Goal: Task Accomplishment & Management: Manage account settings

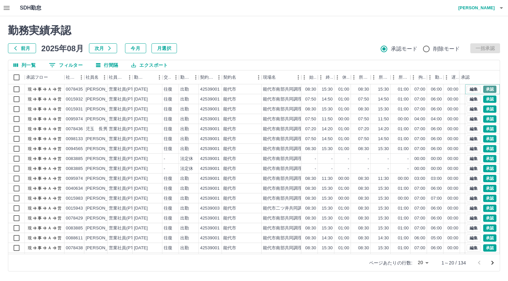
click at [484, 86] on button "承認" at bounding box center [490, 89] width 13 height 7
click at [485, 98] on button "承認" at bounding box center [490, 99] width 13 height 7
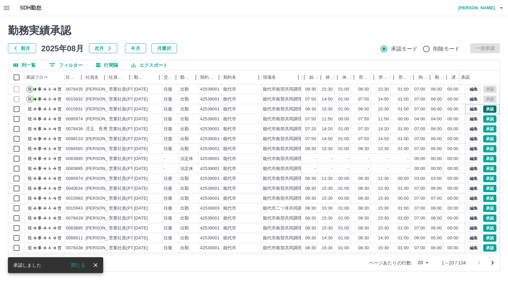
click at [485, 108] on button "承認" at bounding box center [490, 109] width 13 height 7
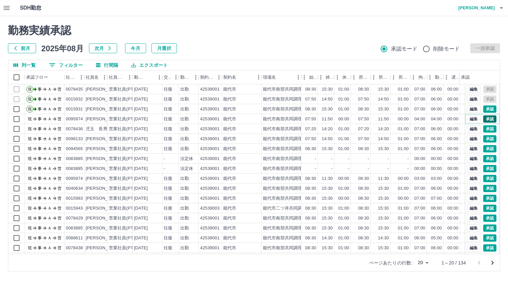
click at [484, 118] on button "承認" at bounding box center [490, 118] width 13 height 7
click at [484, 127] on button "承認" at bounding box center [490, 128] width 13 height 7
click at [484, 139] on button "承認" at bounding box center [490, 138] width 13 height 7
click at [486, 149] on button "承認" at bounding box center [490, 148] width 13 height 7
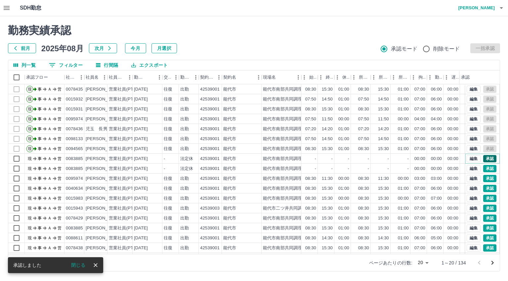
click at [485, 158] on button "承認" at bounding box center [490, 158] width 13 height 7
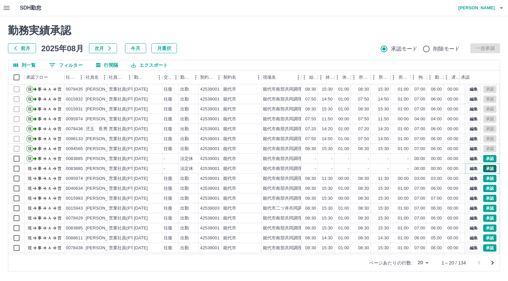
click at [486, 168] on button "承認" at bounding box center [490, 168] width 13 height 7
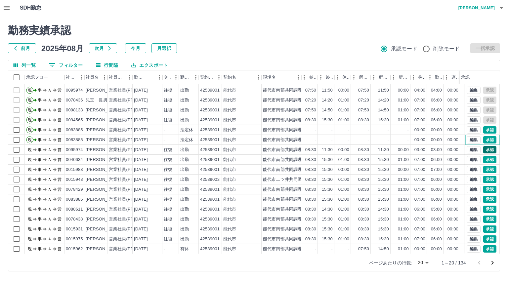
scroll to position [34, 0]
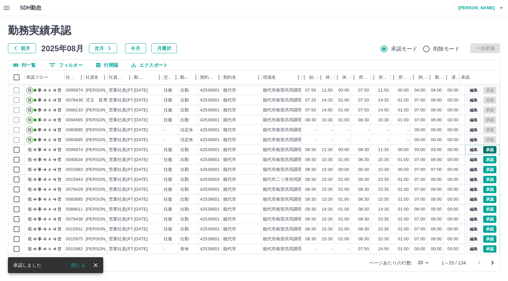
click at [484, 146] on button "承認" at bounding box center [490, 149] width 13 height 7
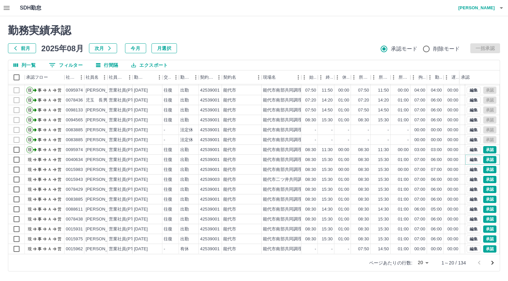
click at [484, 156] on button "承認" at bounding box center [490, 159] width 13 height 7
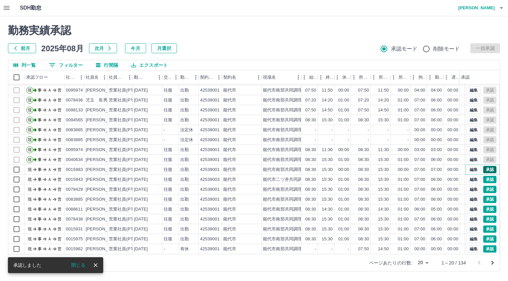
click at [484, 166] on button "承認" at bounding box center [490, 169] width 13 height 7
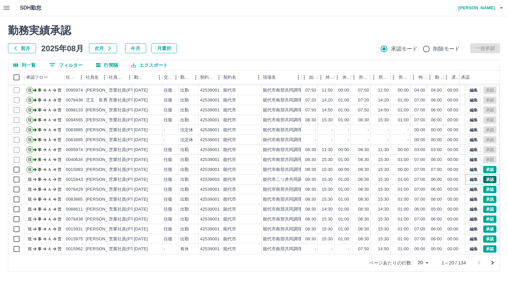
click at [484, 176] on button "承認" at bounding box center [490, 179] width 13 height 7
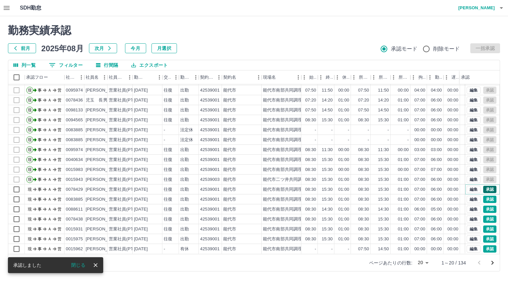
click at [484, 186] on button "承認" at bounding box center [490, 189] width 13 height 7
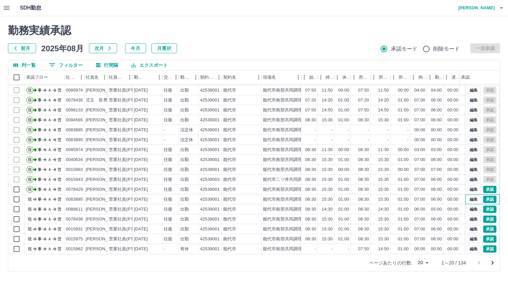
click at [491, 195] on div "編集 承認" at bounding box center [483, 200] width 34 height 10
click at [487, 196] on button "承認" at bounding box center [490, 199] width 13 height 7
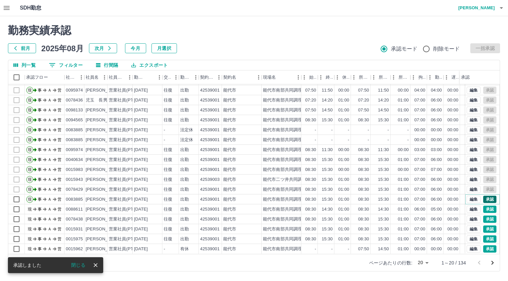
click at [487, 196] on button "承認" at bounding box center [490, 199] width 13 height 7
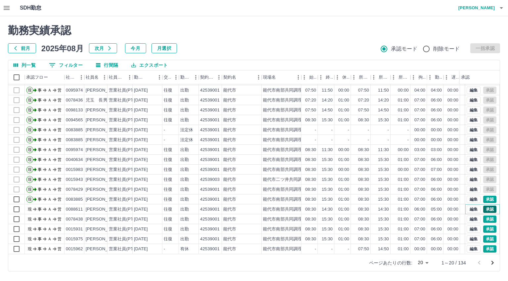
click at [485, 206] on button "承認" at bounding box center [490, 209] width 13 height 7
click at [484, 216] on button "承認" at bounding box center [490, 219] width 13 height 7
click at [484, 226] on button "承認" at bounding box center [490, 229] width 13 height 7
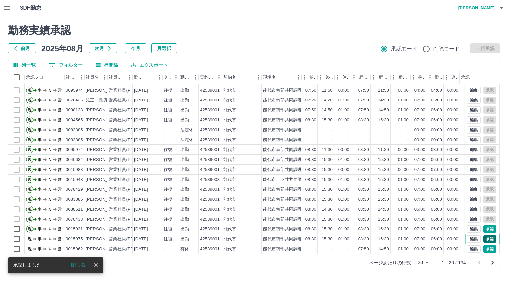
click at [485, 236] on button "承認" at bounding box center [490, 239] width 13 height 7
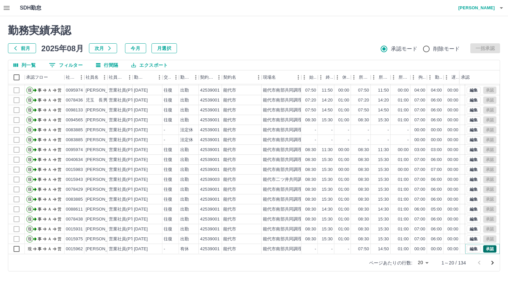
click at [484, 246] on button "承認" at bounding box center [490, 249] width 13 height 7
click at [493, 260] on icon "次のページへ" at bounding box center [493, 263] width 8 height 8
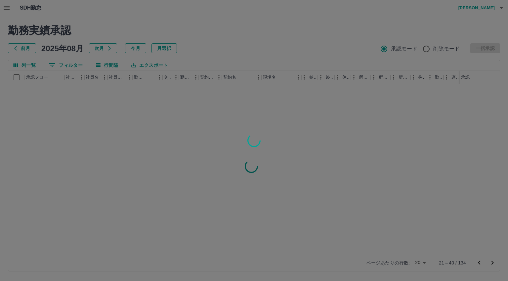
scroll to position [0, 0]
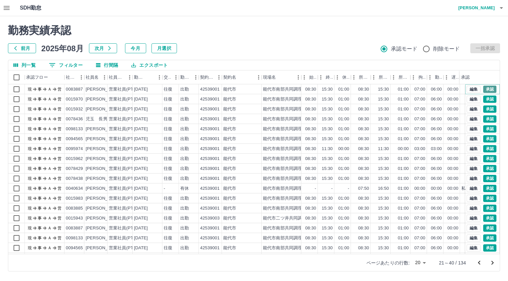
click at [487, 88] on button "承認" at bounding box center [490, 89] width 13 height 7
click at [484, 100] on button "承認" at bounding box center [490, 99] width 13 height 7
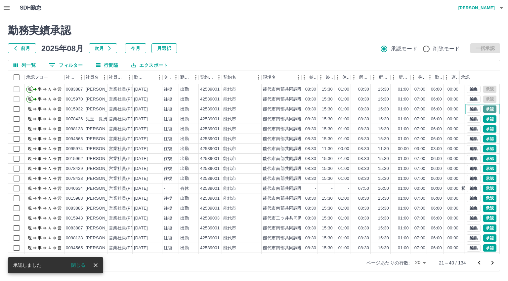
click at [485, 112] on button "承認" at bounding box center [490, 109] width 13 height 7
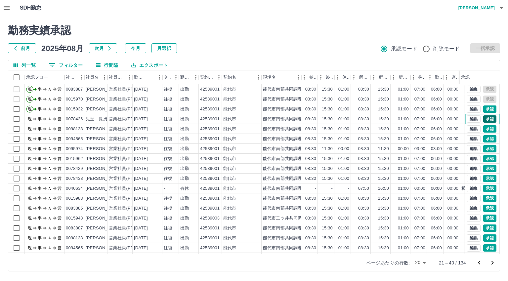
click at [484, 119] on button "承認" at bounding box center [490, 118] width 13 height 7
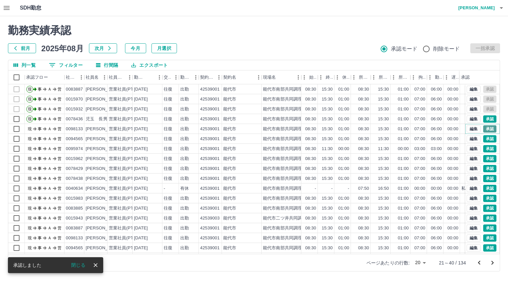
click at [484, 129] on button "承認" at bounding box center [490, 128] width 13 height 7
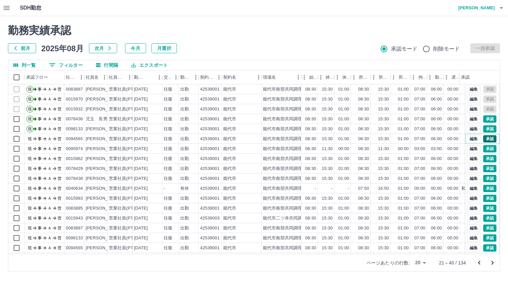
click at [484, 138] on button "承認" at bounding box center [490, 138] width 13 height 7
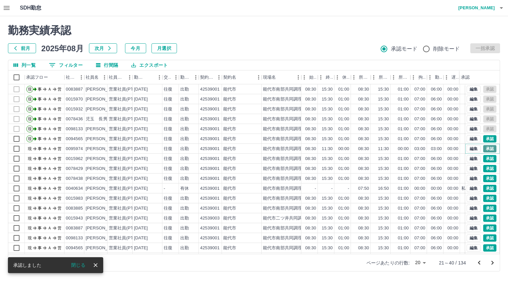
click at [485, 149] on button "承認" at bounding box center [490, 148] width 13 height 7
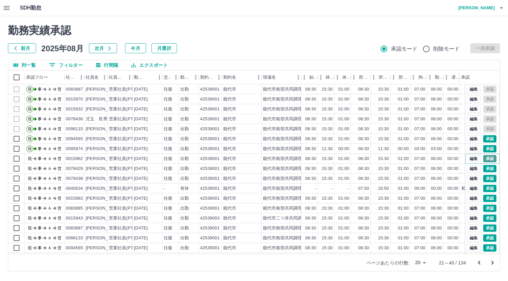
click at [484, 158] on button "承認" at bounding box center [490, 158] width 13 height 7
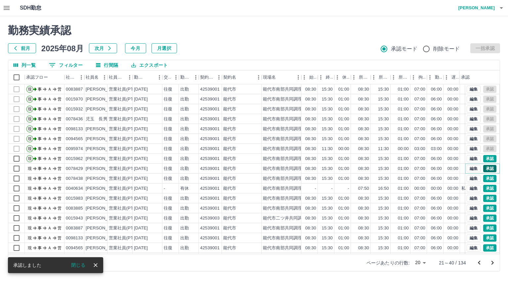
click at [484, 166] on button "承認" at bounding box center [490, 168] width 13 height 7
click at [487, 178] on button "承認" at bounding box center [490, 178] width 13 height 7
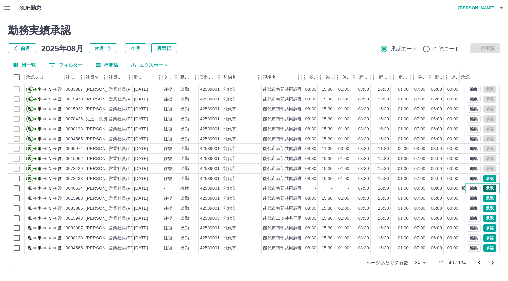
click at [486, 187] on button "承認" at bounding box center [490, 188] width 13 height 7
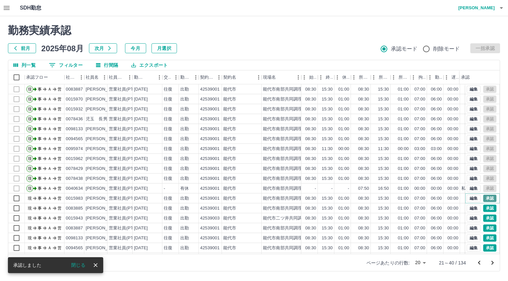
click at [487, 197] on button "承認" at bounding box center [490, 198] width 13 height 7
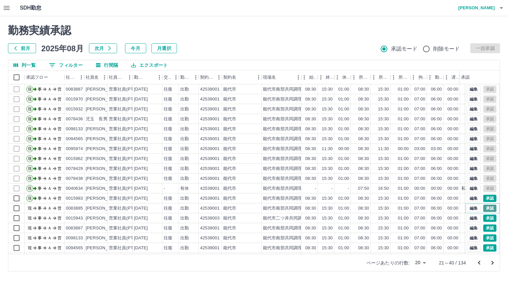
click at [485, 207] on button "承認" at bounding box center [490, 208] width 13 height 7
click at [484, 217] on button "承認" at bounding box center [490, 218] width 13 height 7
click at [486, 228] on button "承認" at bounding box center [490, 228] width 13 height 7
click at [484, 237] on button "承認" at bounding box center [490, 238] width 13 height 7
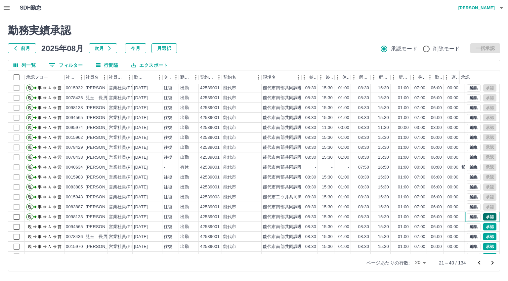
scroll to position [34, 0]
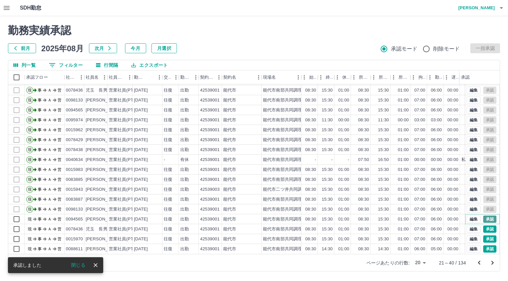
click at [486, 216] on button "承認" at bounding box center [490, 219] width 13 height 7
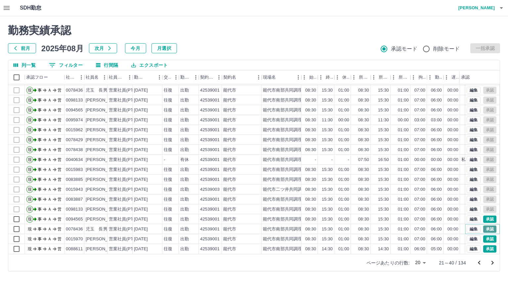
click at [486, 226] on button "承認" at bounding box center [490, 229] width 13 height 7
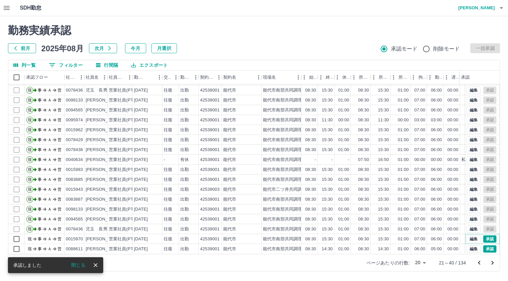
click at [485, 236] on button "承認" at bounding box center [490, 239] width 13 height 7
click at [484, 246] on button "承認" at bounding box center [490, 249] width 13 height 7
click at [494, 262] on icon "次のページへ" at bounding box center [493, 263] width 8 height 8
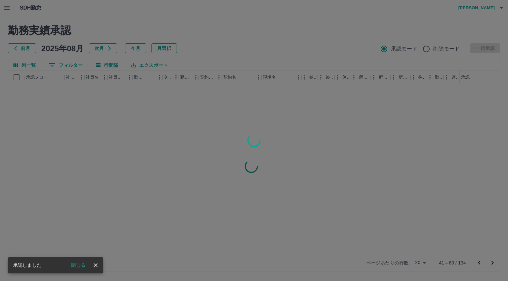
scroll to position [0, 0]
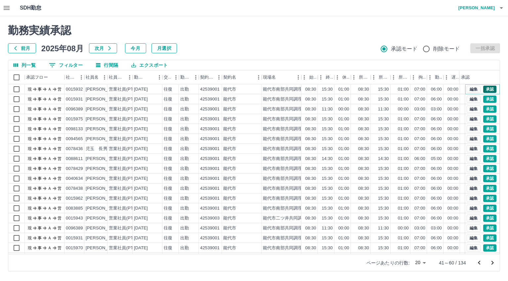
click at [485, 90] on button "承認" at bounding box center [490, 89] width 13 height 7
click at [485, 99] on button "承認" at bounding box center [490, 99] width 13 height 7
click at [484, 111] on button "承認" at bounding box center [490, 109] width 13 height 7
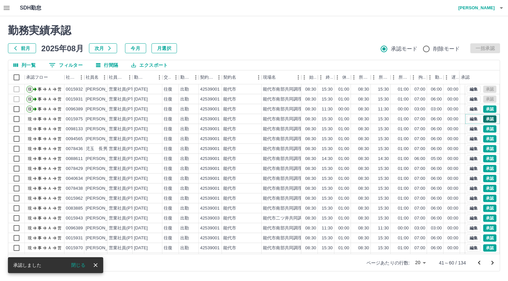
click at [486, 119] on button "承認" at bounding box center [490, 118] width 13 height 7
click at [486, 131] on button "承認" at bounding box center [490, 128] width 13 height 7
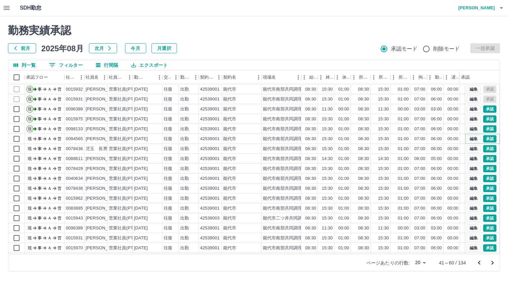
click at [485, 139] on button "承認" at bounding box center [490, 138] width 13 height 7
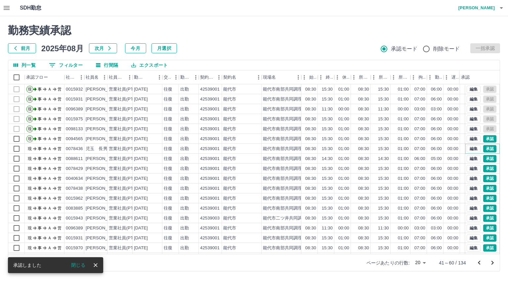
click at [484, 149] on button "承認" at bounding box center [490, 148] width 13 height 7
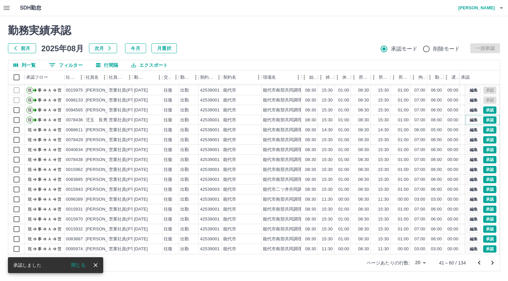
scroll to position [34, 0]
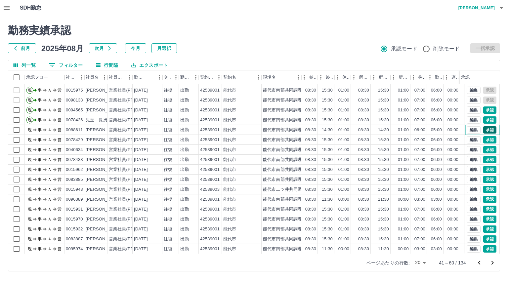
click at [484, 126] on button "承認" at bounding box center [490, 129] width 13 height 7
click at [484, 136] on button "承認" at bounding box center [490, 139] width 13 height 7
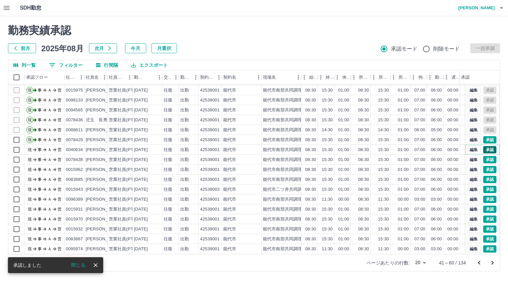
click at [484, 146] on button "承認" at bounding box center [490, 149] width 13 height 7
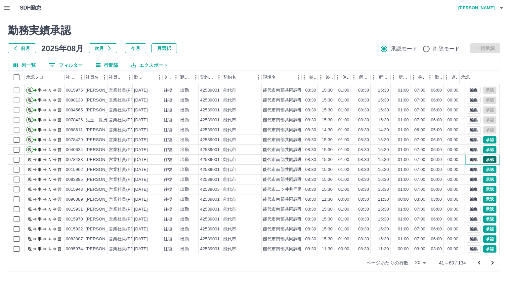
click at [486, 156] on button "承認" at bounding box center [490, 159] width 13 height 7
click at [484, 166] on button "承認" at bounding box center [490, 169] width 13 height 7
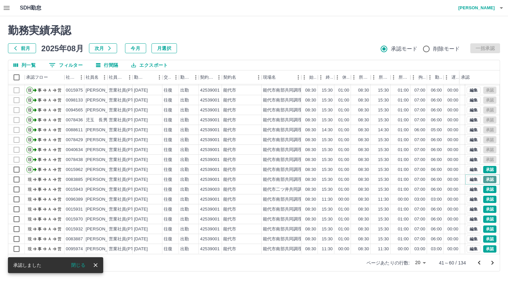
click at [484, 176] on button "承認" at bounding box center [490, 179] width 13 height 7
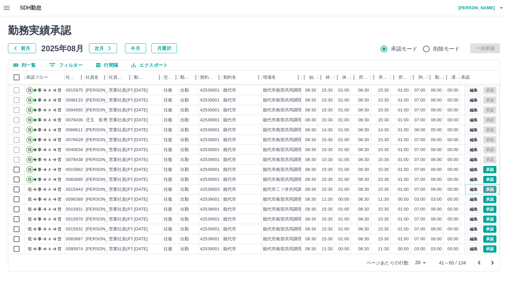
click at [484, 186] on button "承認" at bounding box center [490, 189] width 13 height 7
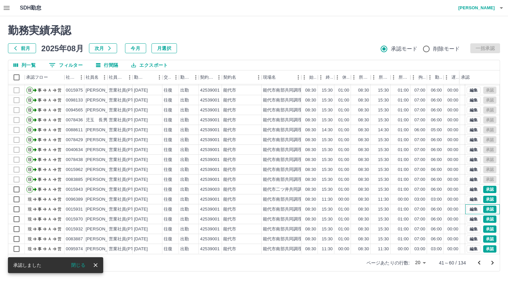
click at [488, 205] on div "編集 承認" at bounding box center [483, 210] width 34 height 10
click at [488, 198] on div "編集 承認" at bounding box center [483, 200] width 34 height 10
click at [486, 196] on button "承認" at bounding box center [490, 199] width 13 height 7
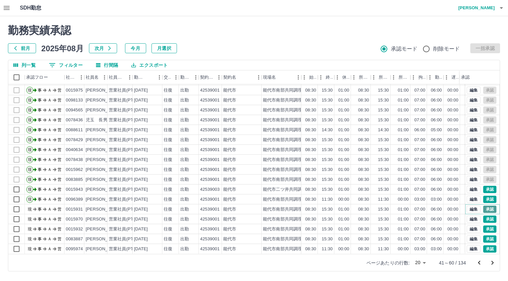
click at [486, 206] on button "承認" at bounding box center [490, 209] width 13 height 7
click at [484, 216] on button "承認" at bounding box center [490, 219] width 13 height 7
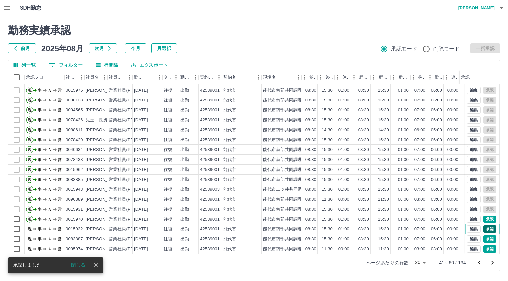
click at [484, 226] on button "承認" at bounding box center [490, 229] width 13 height 7
click at [484, 236] on button "承認" at bounding box center [490, 239] width 13 height 7
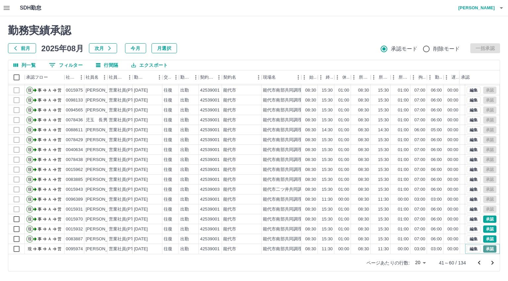
click at [485, 246] on button "承認" at bounding box center [490, 249] width 13 height 7
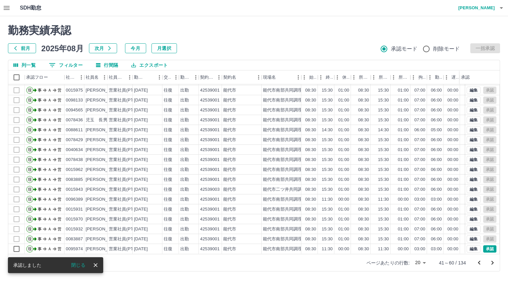
click at [491, 262] on icon "次のページへ" at bounding box center [493, 263] width 8 height 8
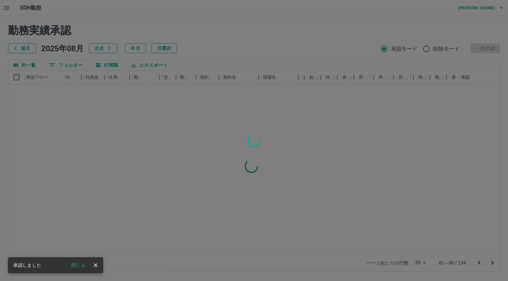
scroll to position [0, 0]
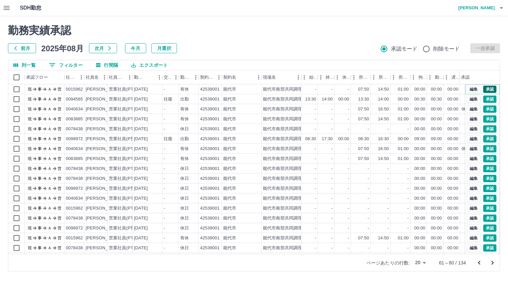
click at [484, 90] on button "承認" at bounding box center [490, 89] width 13 height 7
click at [484, 98] on button "承認" at bounding box center [490, 99] width 13 height 7
click at [484, 110] on button "承認" at bounding box center [490, 109] width 13 height 7
click at [485, 121] on button "承認" at bounding box center [490, 118] width 13 height 7
click at [485, 129] on button "承認" at bounding box center [490, 128] width 13 height 7
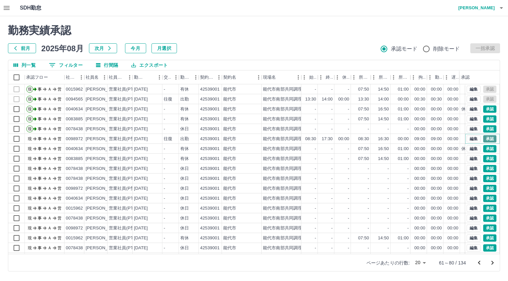
click at [487, 140] on button "承認" at bounding box center [490, 138] width 13 height 7
click at [484, 149] on button "承認" at bounding box center [490, 148] width 13 height 7
click at [484, 159] on button "承認" at bounding box center [490, 158] width 13 height 7
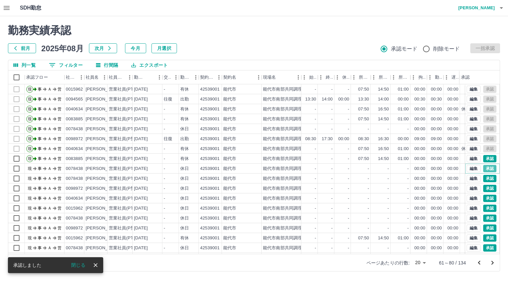
click at [484, 169] on button "承認" at bounding box center [490, 168] width 13 height 7
click at [485, 176] on button "承認" at bounding box center [490, 178] width 13 height 7
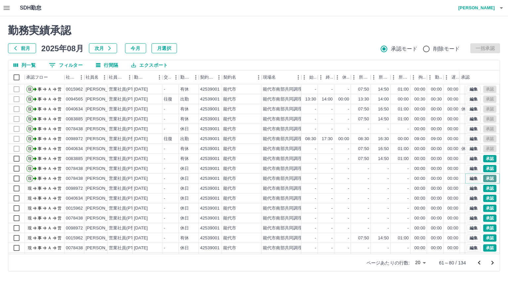
click at [484, 178] on button "承認" at bounding box center [490, 178] width 13 height 7
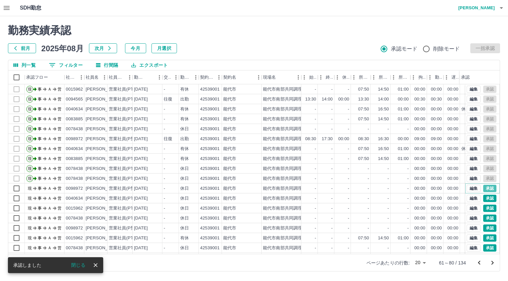
click at [484, 190] on button "承認" at bounding box center [490, 188] width 13 height 7
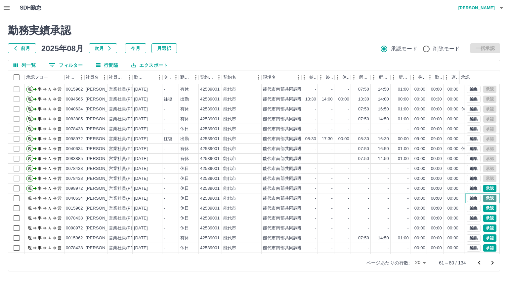
click at [485, 198] on button "承認" at bounding box center [490, 198] width 13 height 7
click at [484, 207] on button "承認" at bounding box center [490, 208] width 13 height 7
click at [485, 220] on button "承認" at bounding box center [490, 218] width 13 height 7
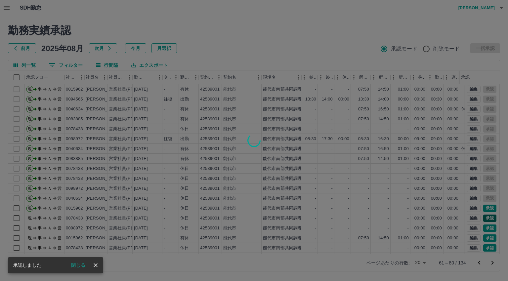
click at [485, 220] on div at bounding box center [254, 140] width 508 height 281
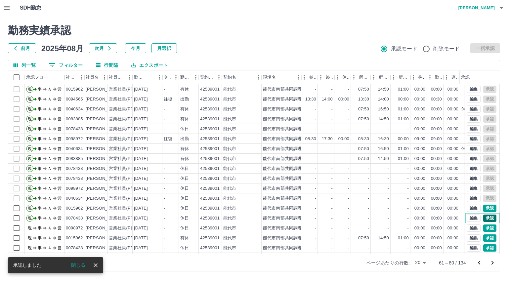
click at [484, 219] on button "承認" at bounding box center [490, 218] width 13 height 7
click at [485, 231] on button "承認" at bounding box center [490, 228] width 13 height 7
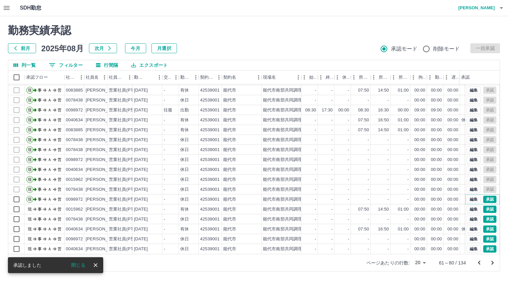
scroll to position [34, 0]
click at [487, 206] on button "承認" at bounding box center [490, 209] width 13 height 7
